Goal: Task Accomplishment & Management: Manage account settings

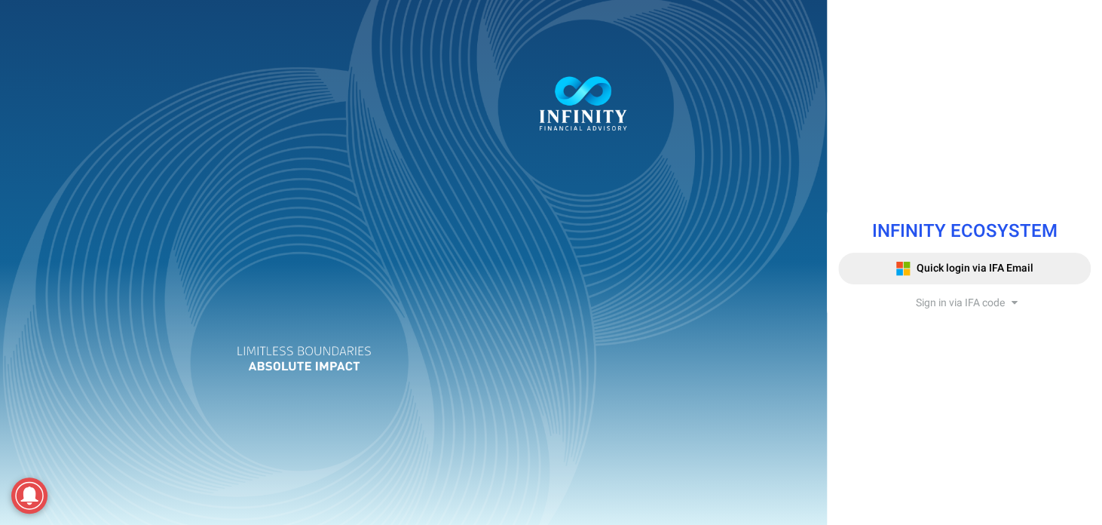
click at [966, 299] on span "Sign in via IFA code" at bounding box center [960, 303] width 89 height 16
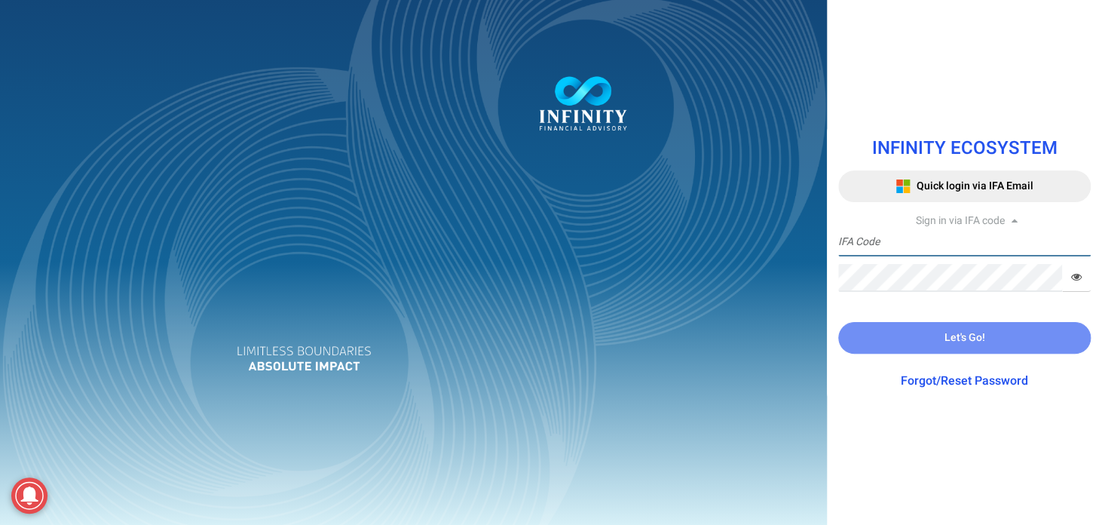
click at [883, 246] on input "text" at bounding box center [964, 242] width 253 height 28
paste input "IFA0103"
type input "IFA0103"
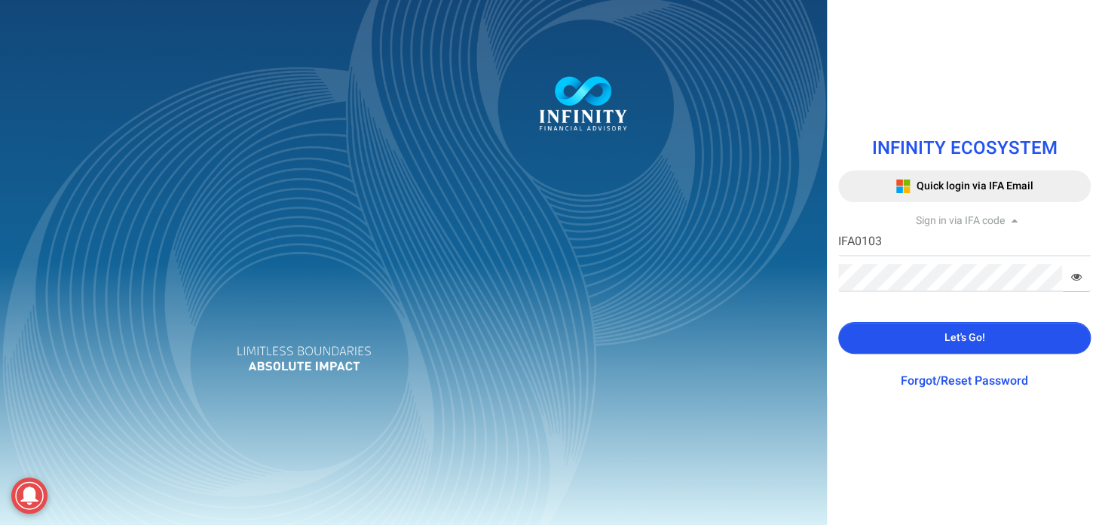
click at [965, 333] on span "Let's Go!" at bounding box center [964, 337] width 41 height 16
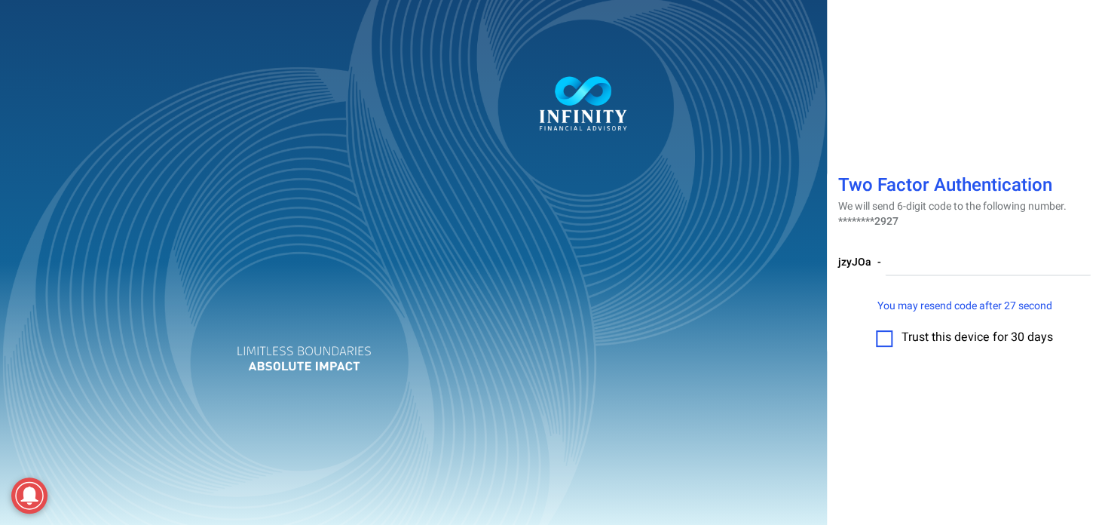
click at [879, 337] on label at bounding box center [884, 338] width 17 height 17
click at [884, 333] on input "checkbox" at bounding box center [884, 333] width 0 height 0
click at [911, 264] on input "number" at bounding box center [988, 262] width 207 height 28
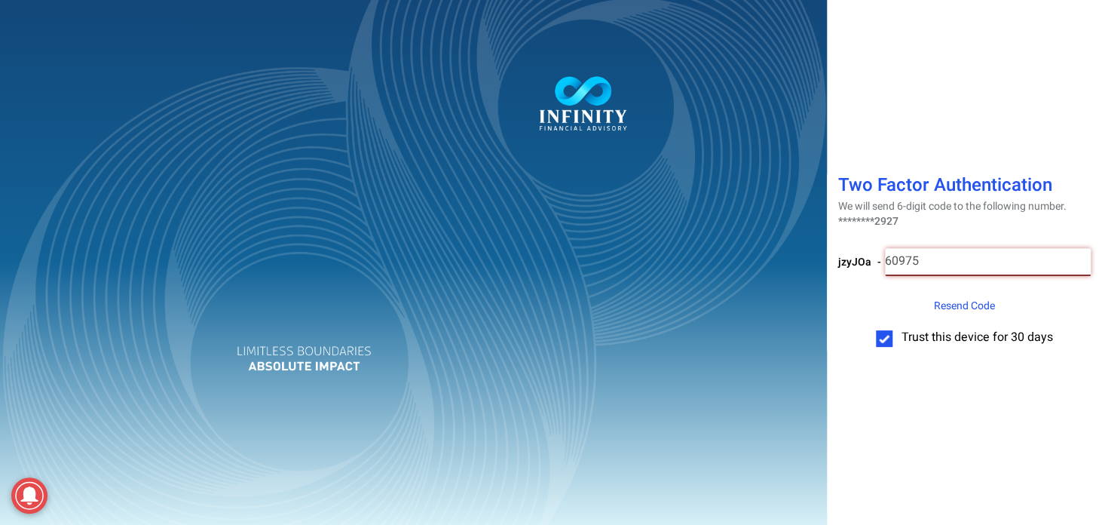
type input "609750"
